Goal: Transaction & Acquisition: Purchase product/service

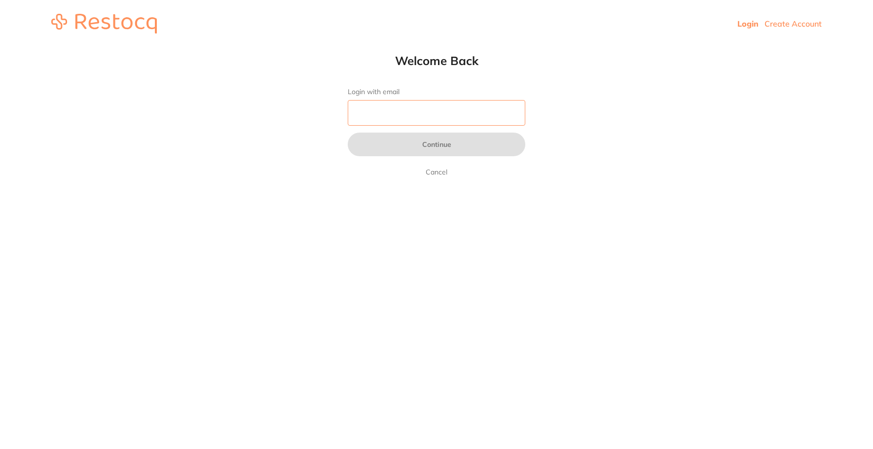
click at [482, 113] on input "Login with email" at bounding box center [436, 113] width 177 height 26
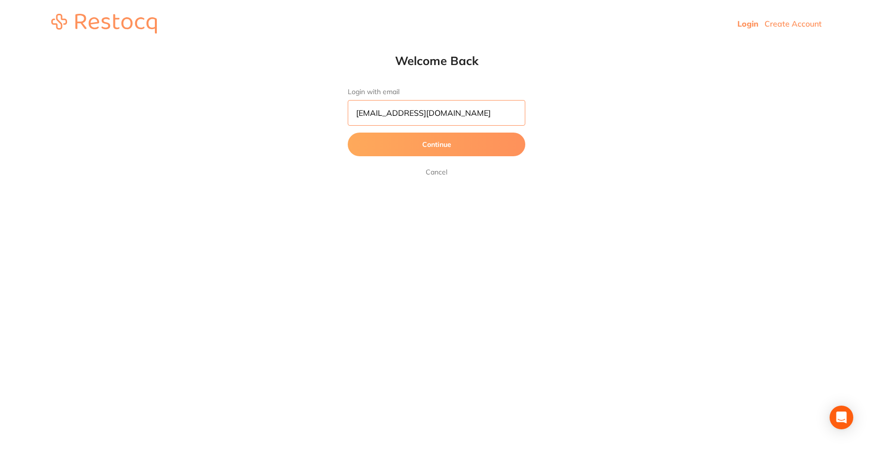
type input "[EMAIL_ADDRESS][DOMAIN_NAME]"
click at [471, 153] on button "Continue" at bounding box center [436, 145] width 177 height 24
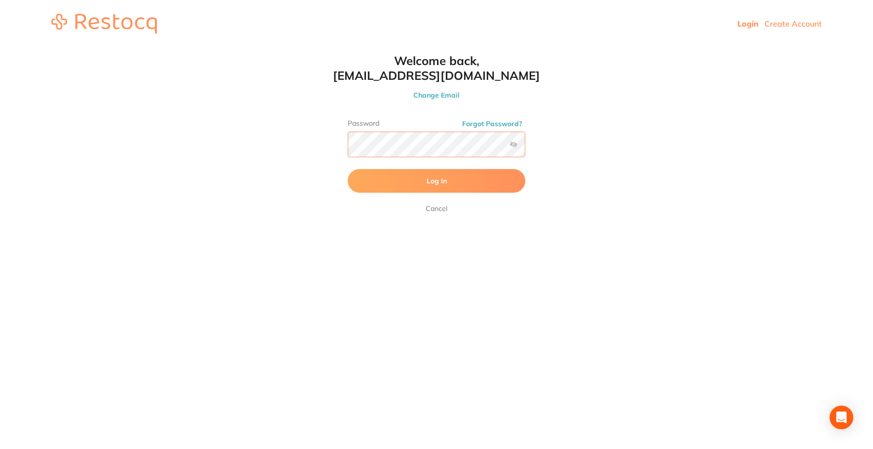
click at [348, 169] on button "Log In" at bounding box center [436, 181] width 177 height 24
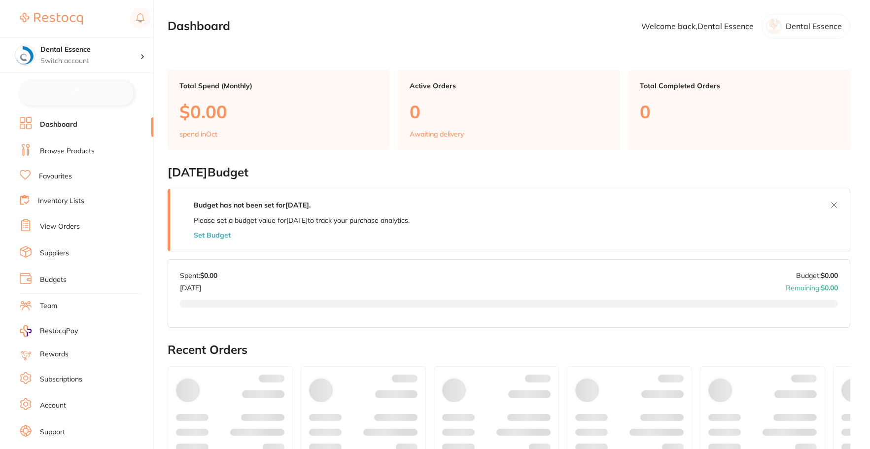
checkbox input "false"
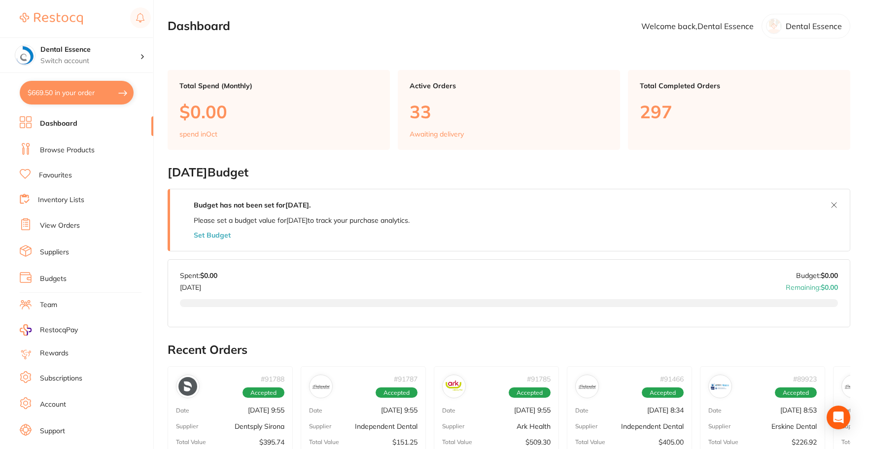
click at [67, 148] on link "Browse Products" at bounding box center [67, 150] width 55 height 10
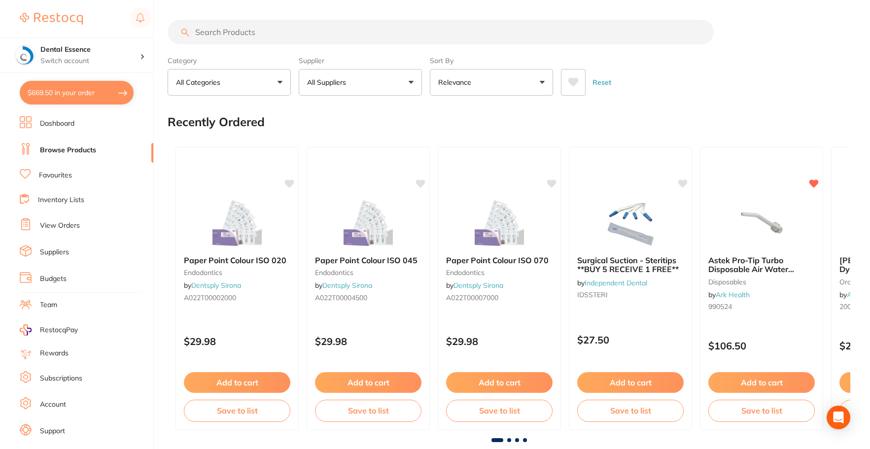
click at [219, 31] on input "search" at bounding box center [441, 32] width 546 height 25
click at [227, 32] on input "search" at bounding box center [441, 32] width 546 height 25
type input "saline"
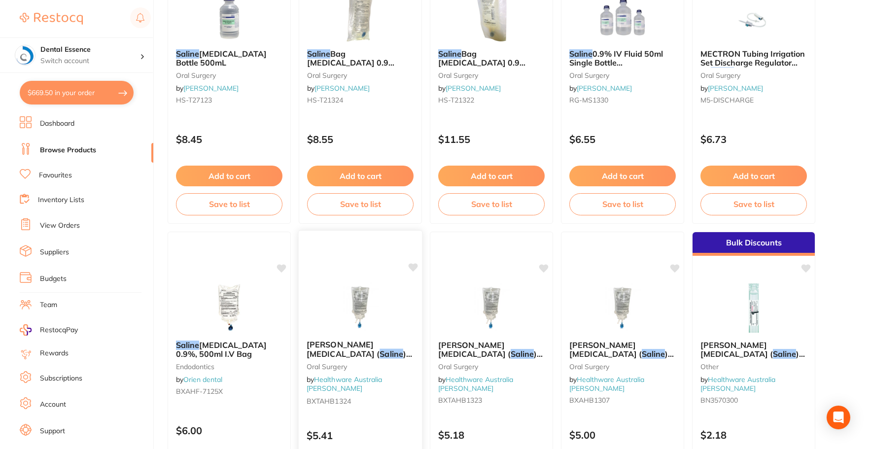
scroll to position [838, 0]
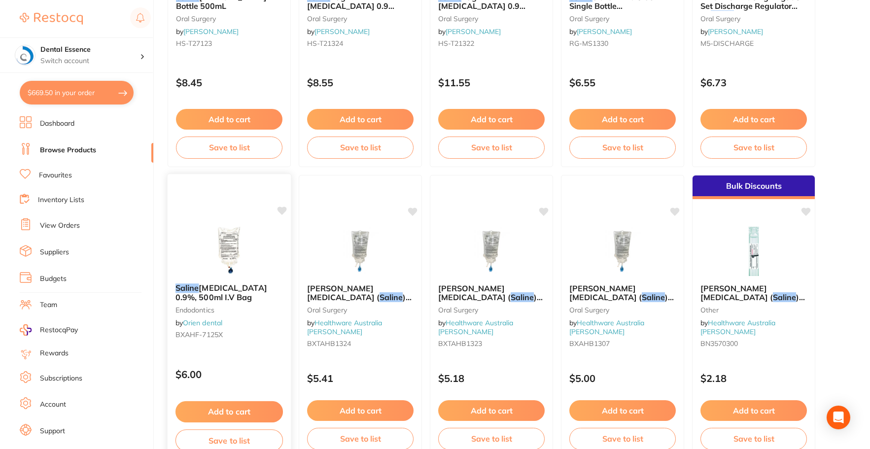
click at [217, 415] on button "Add to cart" at bounding box center [229, 411] width 107 height 21
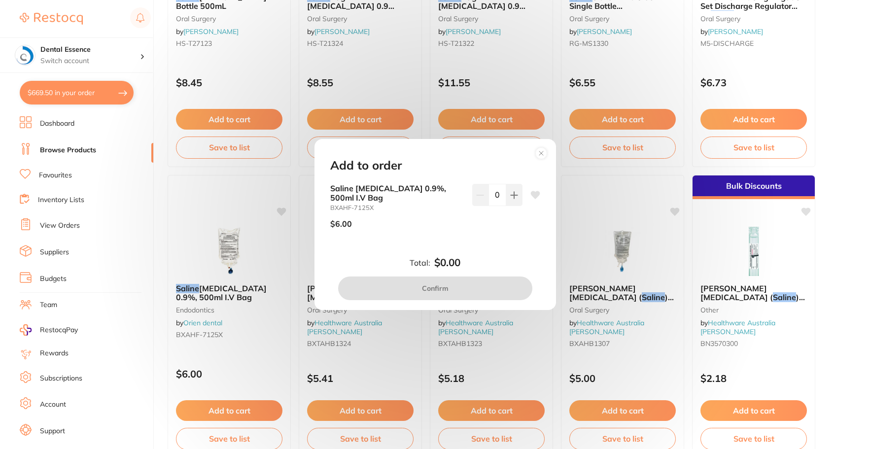
scroll to position [986, 0]
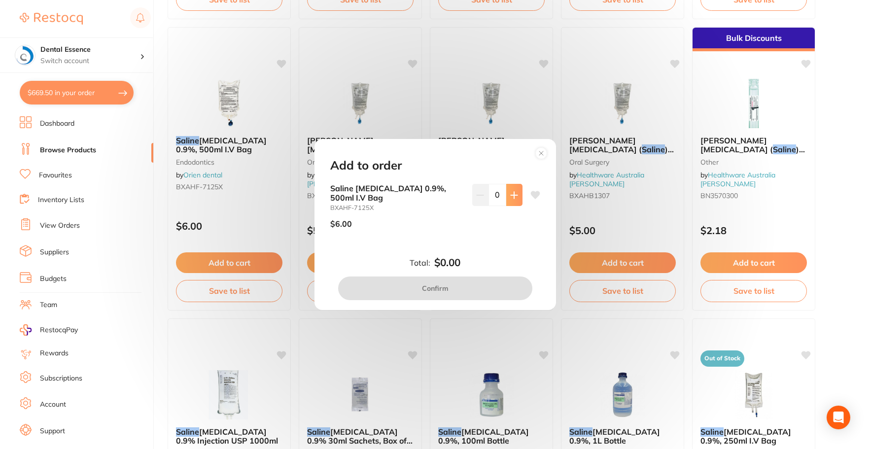
click at [519, 192] on button at bounding box center [514, 195] width 16 height 22
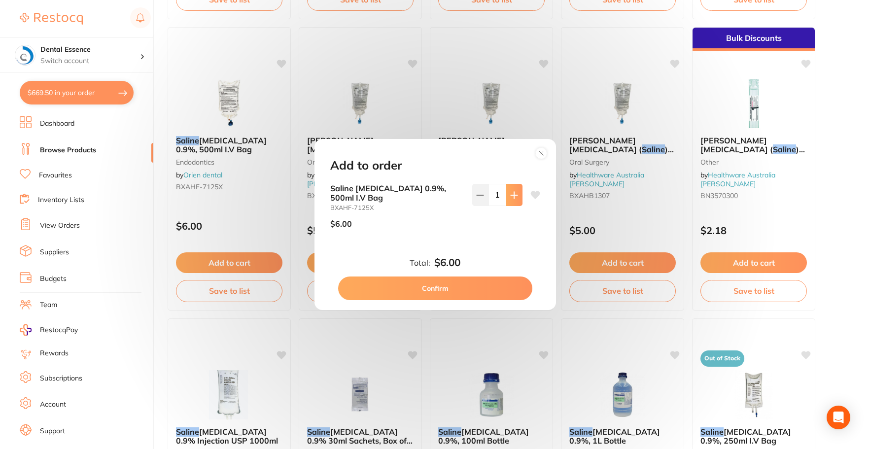
click at [519, 193] on button at bounding box center [514, 195] width 16 height 22
type input "3"
click at [476, 287] on button "Confirm" at bounding box center [435, 289] width 194 height 24
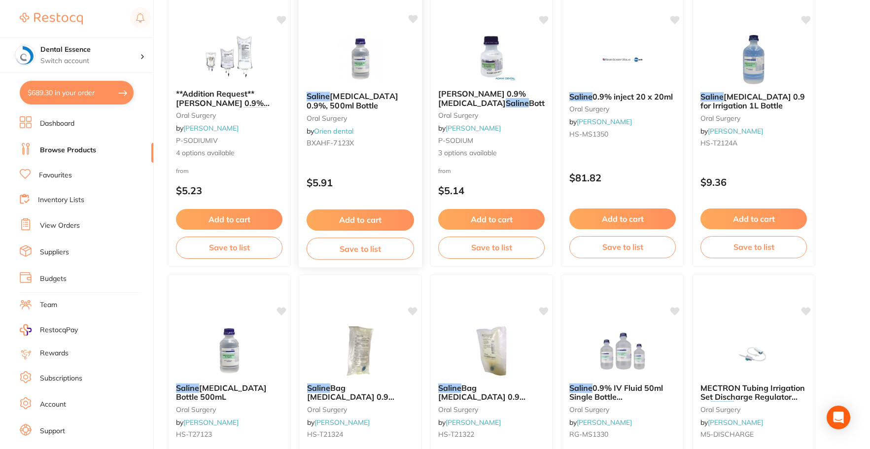
scroll to position [444, 0]
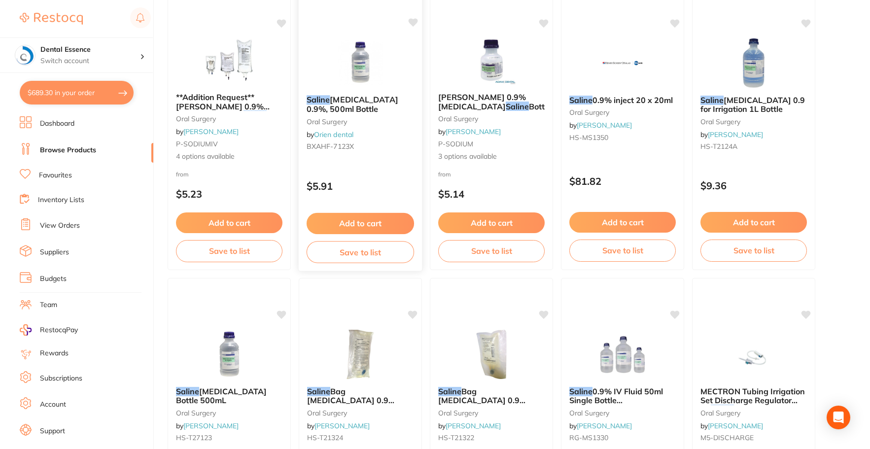
click at [373, 227] on button "Add to cart" at bounding box center [360, 223] width 107 height 21
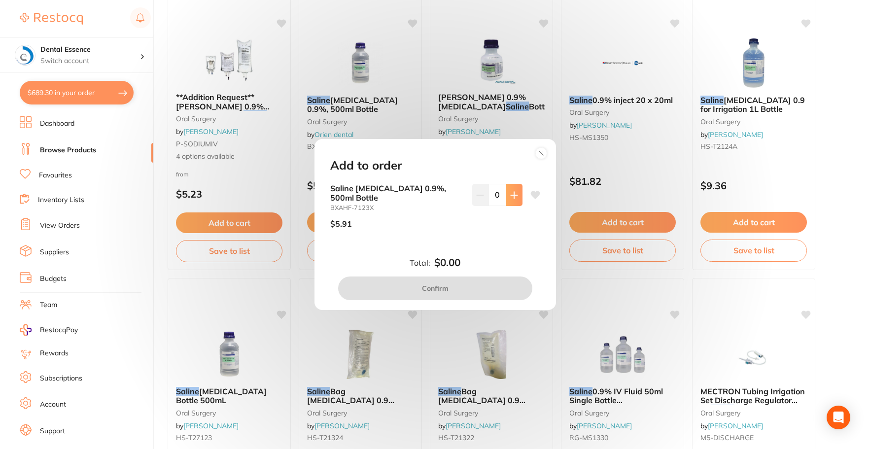
click at [510, 193] on icon at bounding box center [514, 195] width 8 height 8
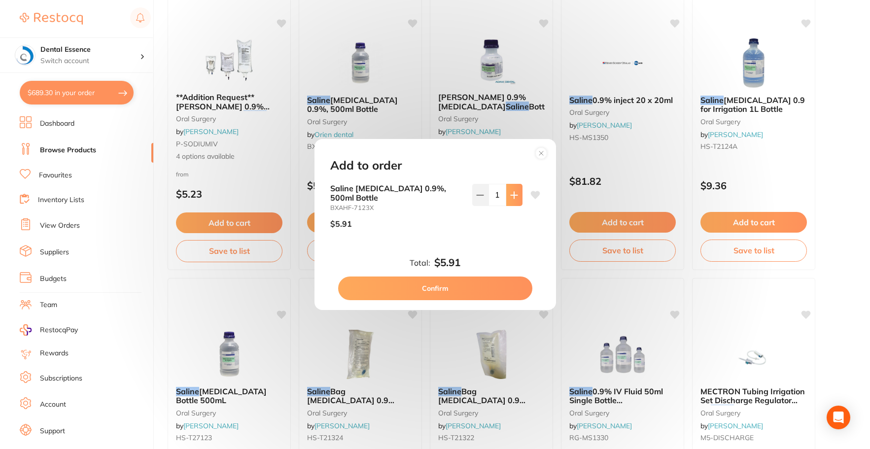
click at [510, 193] on icon at bounding box center [514, 195] width 8 height 8
click at [506, 195] on button at bounding box center [514, 195] width 16 height 22
type input "4"
click at [480, 290] on button "Confirm" at bounding box center [435, 289] width 194 height 24
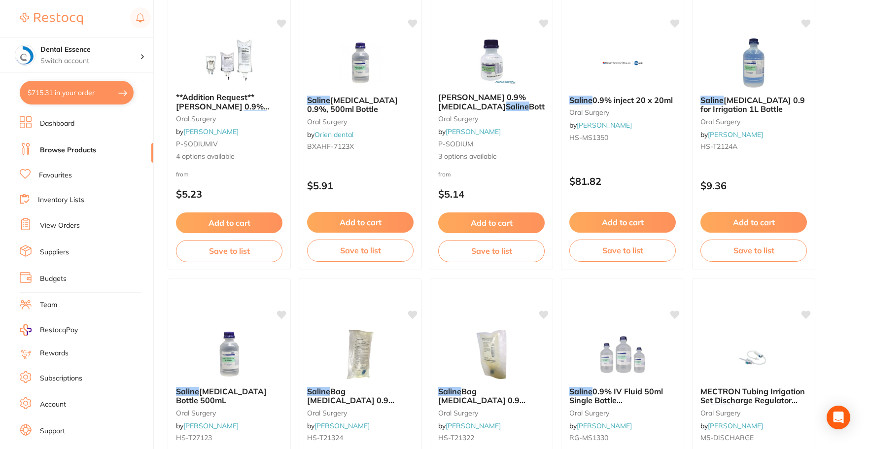
click at [64, 130] on li "Dashboard" at bounding box center [87, 123] width 134 height 15
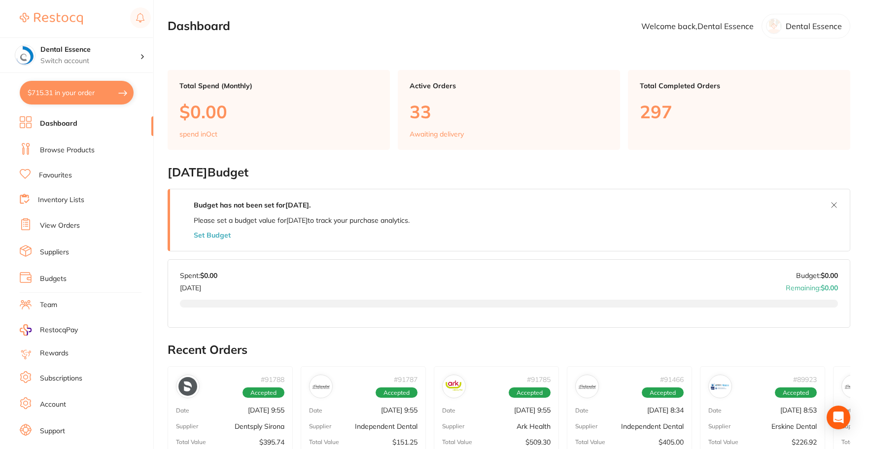
click at [75, 150] on link "Browse Products" at bounding box center [67, 150] width 55 height 10
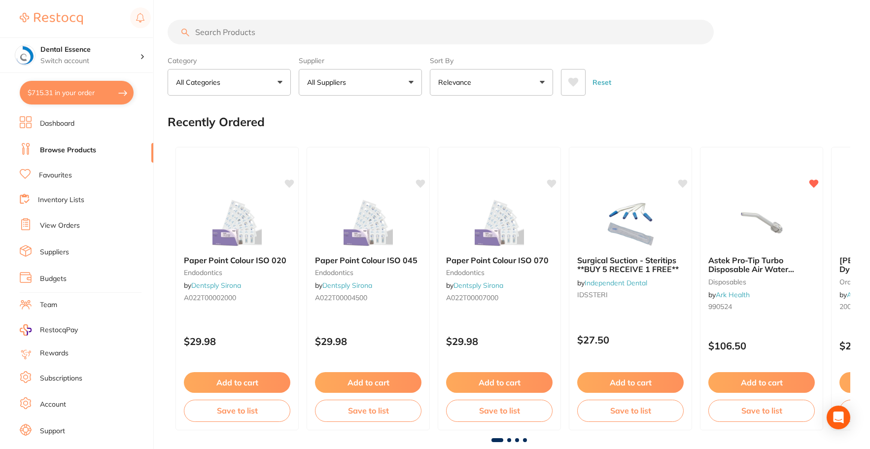
click at [217, 41] on input "search" at bounding box center [441, 32] width 546 height 25
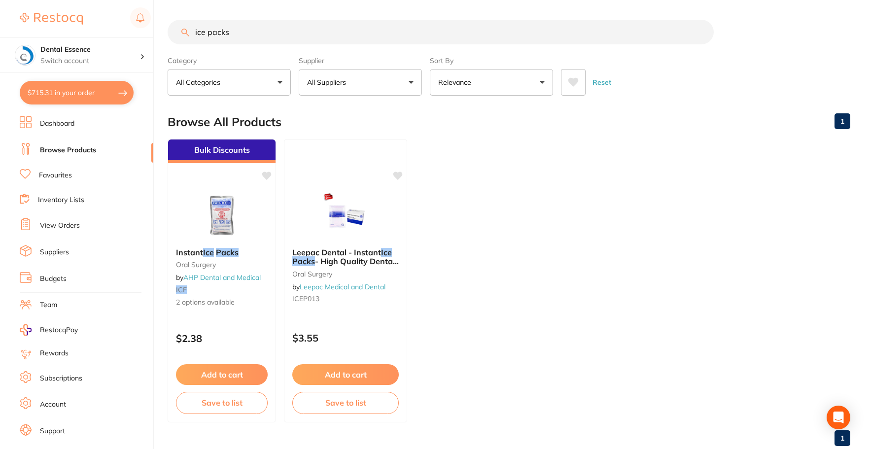
click at [258, 34] on input "ice packs" at bounding box center [441, 32] width 546 height 25
type input "ice"
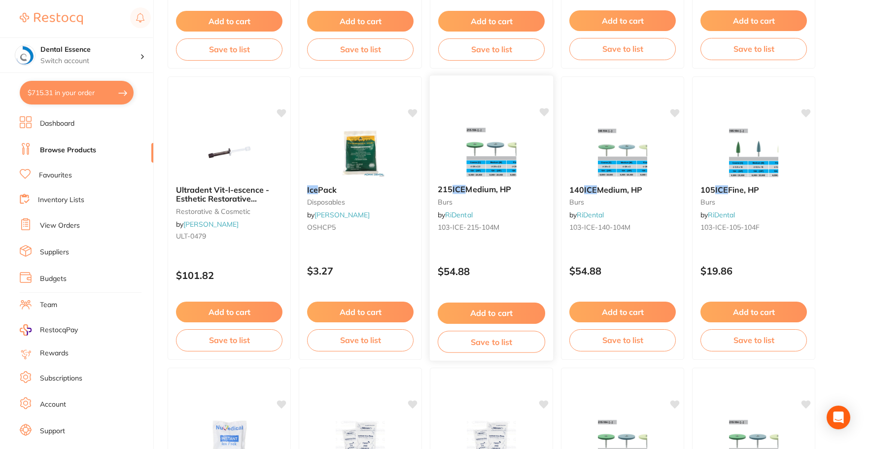
scroll to position [1183, 0]
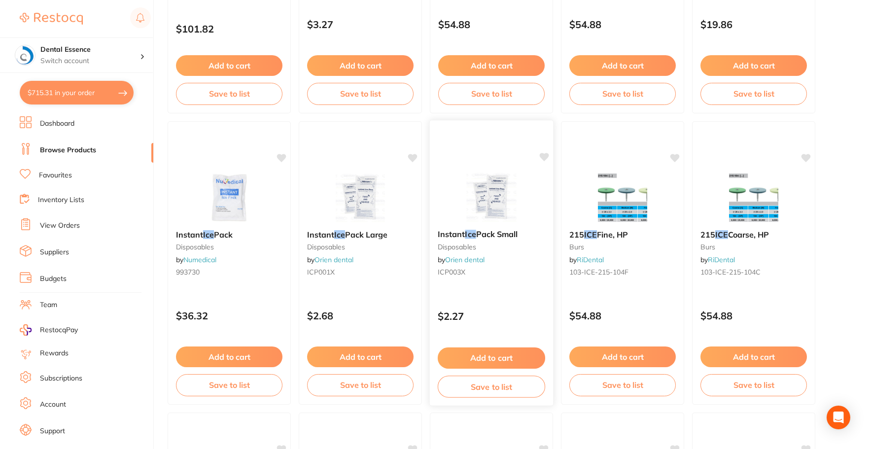
click at [499, 357] on button "Add to cart" at bounding box center [491, 358] width 107 height 21
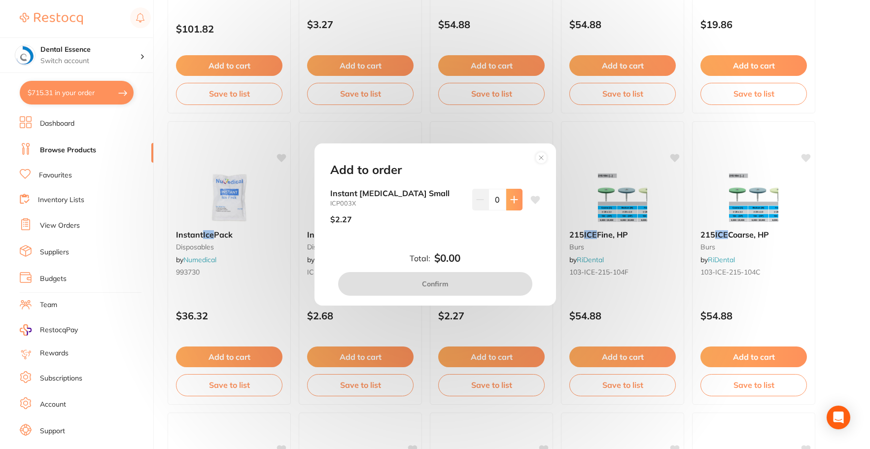
click at [510, 201] on icon at bounding box center [514, 200] width 8 height 8
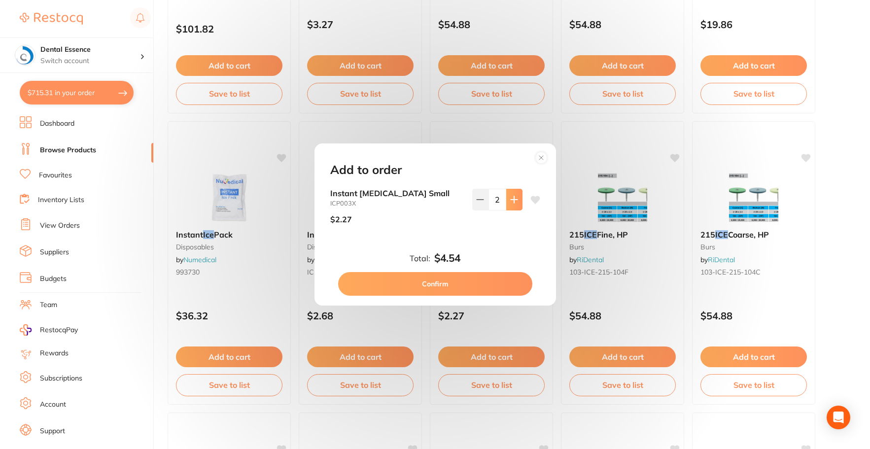
click at [510, 201] on icon at bounding box center [514, 200] width 8 height 8
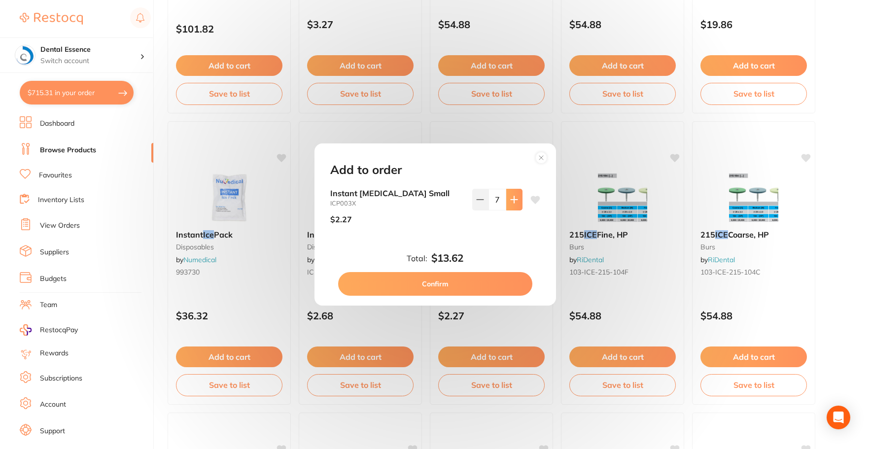
click at [510, 201] on icon at bounding box center [514, 200] width 8 height 8
type input "8"
click at [469, 286] on button "Confirm" at bounding box center [435, 284] width 194 height 24
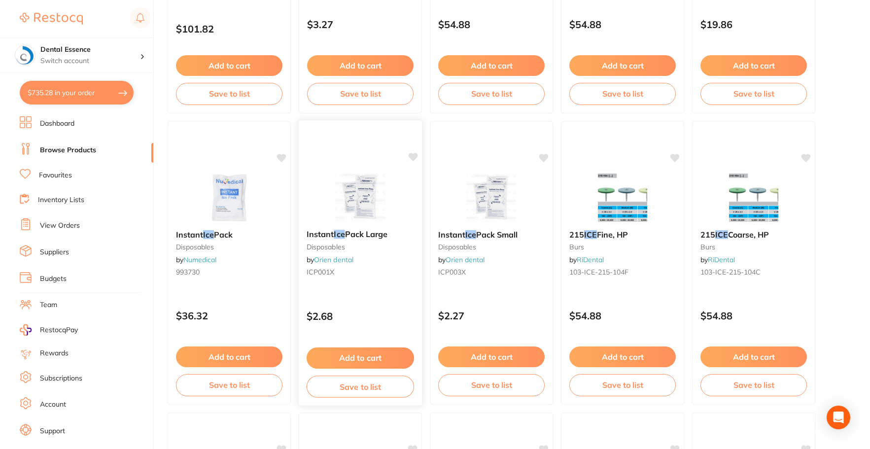
click at [387, 352] on button "Add to cart" at bounding box center [360, 358] width 107 height 21
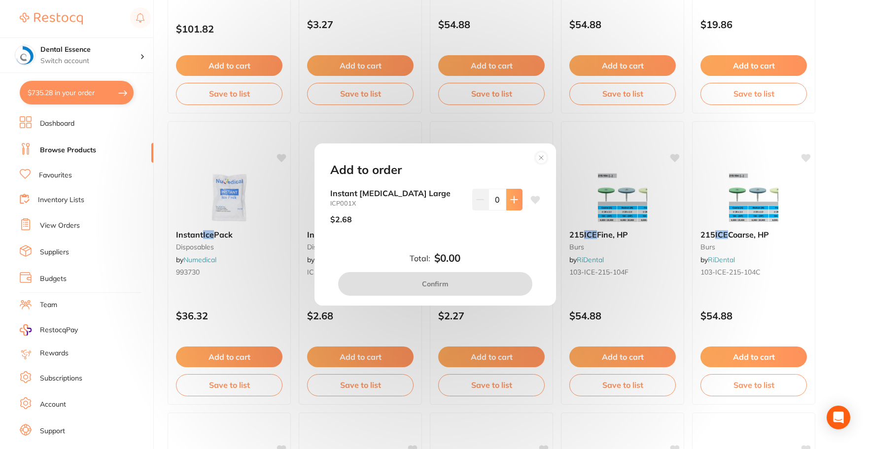
click at [518, 206] on button at bounding box center [514, 200] width 16 height 22
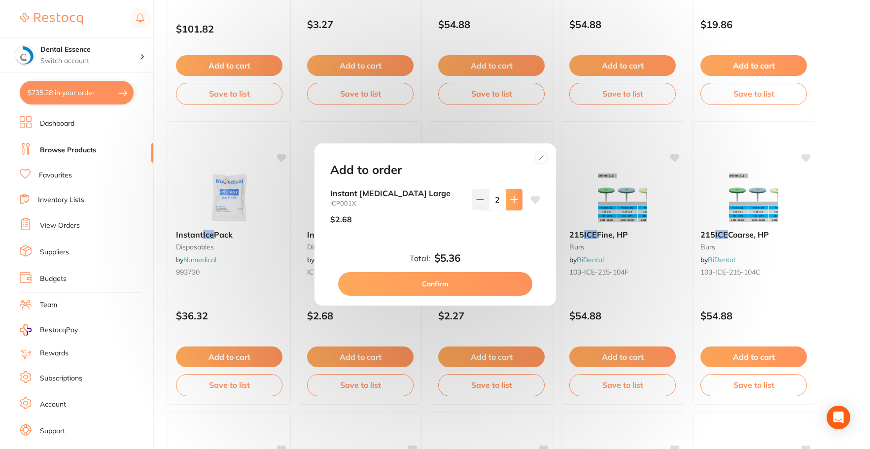
click at [518, 206] on button at bounding box center [514, 200] width 16 height 22
type input "6"
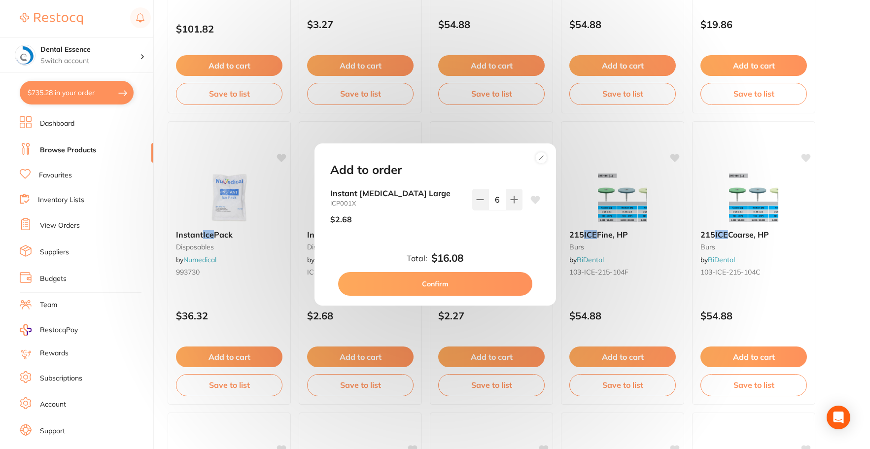
click at [502, 284] on button "Confirm" at bounding box center [435, 284] width 194 height 24
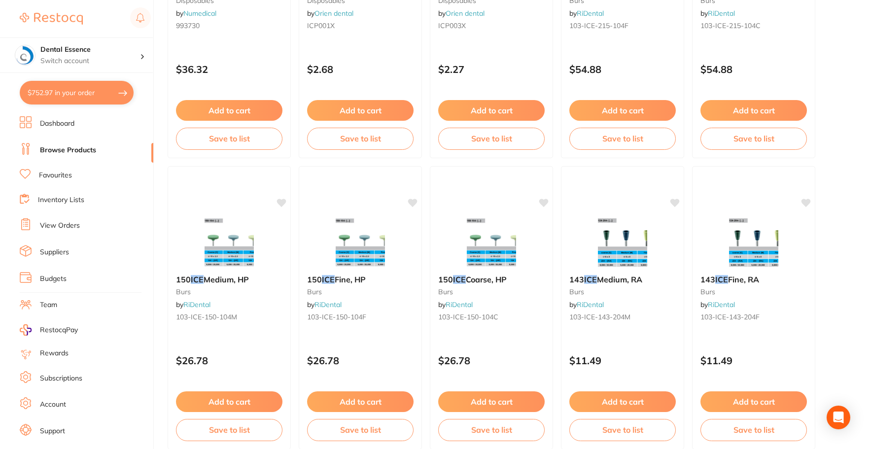
scroll to position [1134, 0]
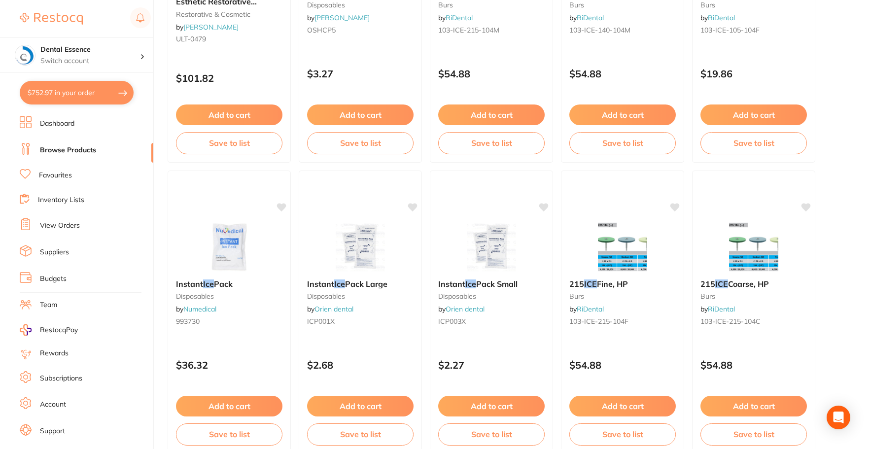
click at [60, 150] on link "Browse Products" at bounding box center [68, 150] width 56 height 10
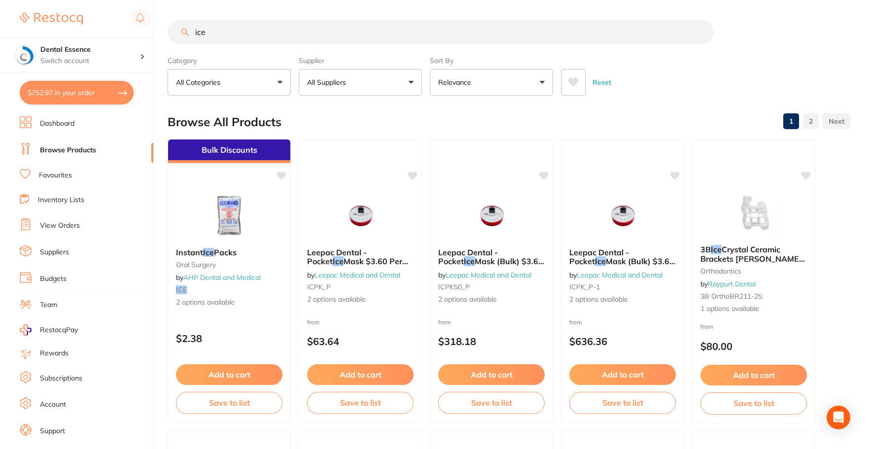
click at [382, 38] on input "ice" at bounding box center [441, 32] width 546 height 25
type input "i"
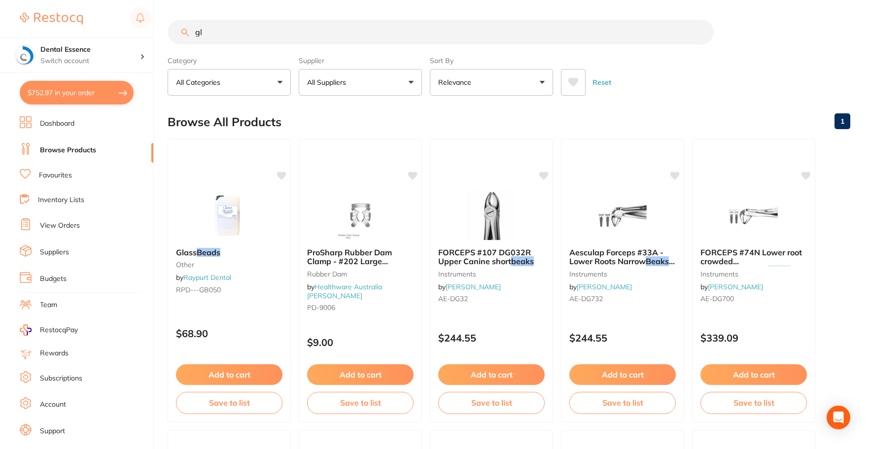
type input "g"
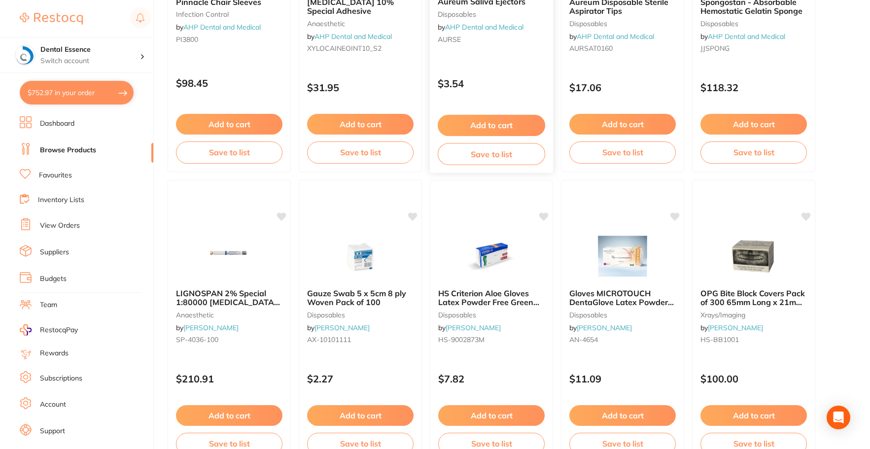
scroll to position [345, 0]
